Goal: Task Accomplishment & Management: Use online tool/utility

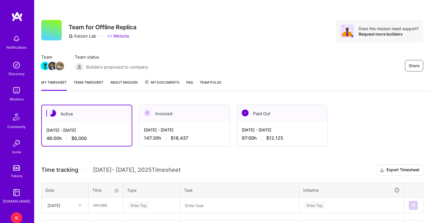
click at [89, 81] on link "Team timesheet" at bounding box center [89, 84] width 30 height 11
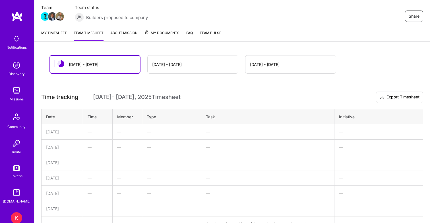
scroll to position [52, 0]
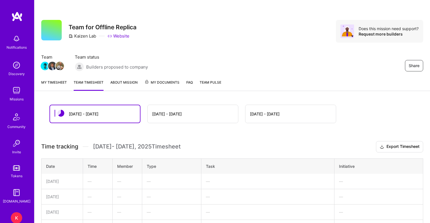
click at [167, 83] on span "My Documents" at bounding box center [161, 82] width 35 height 6
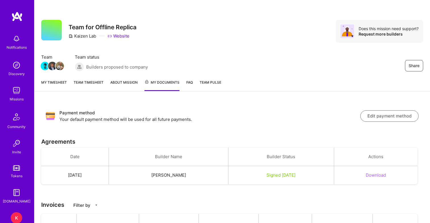
click at [61, 81] on link "My timesheet" at bounding box center [54, 85] width 26 height 12
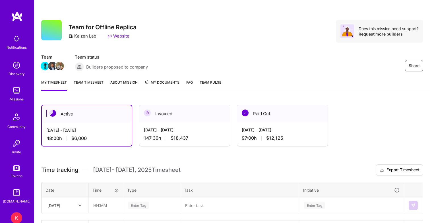
click at [98, 82] on link "Team timesheet" at bounding box center [89, 84] width 30 height 11
